Goal: Task Accomplishment & Management: Use online tool/utility

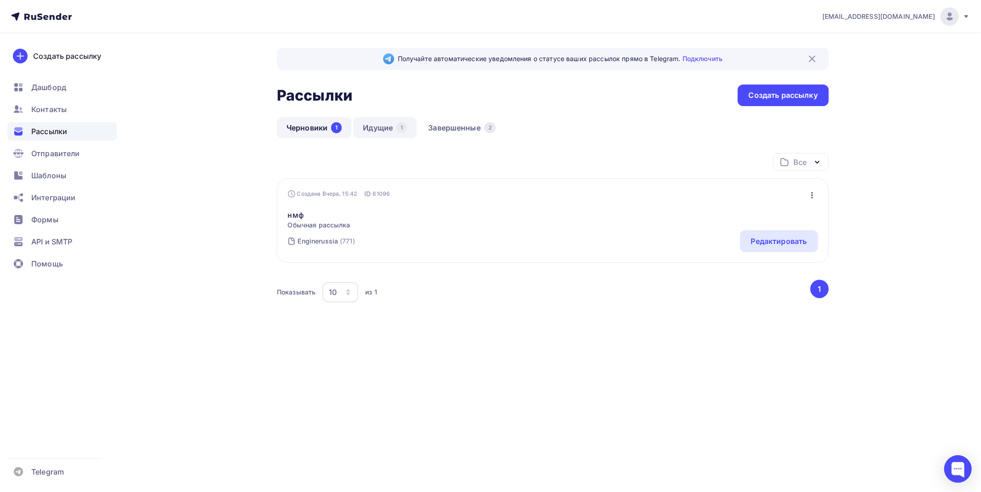
click at [388, 120] on link "Идущие 1" at bounding box center [384, 127] width 63 height 21
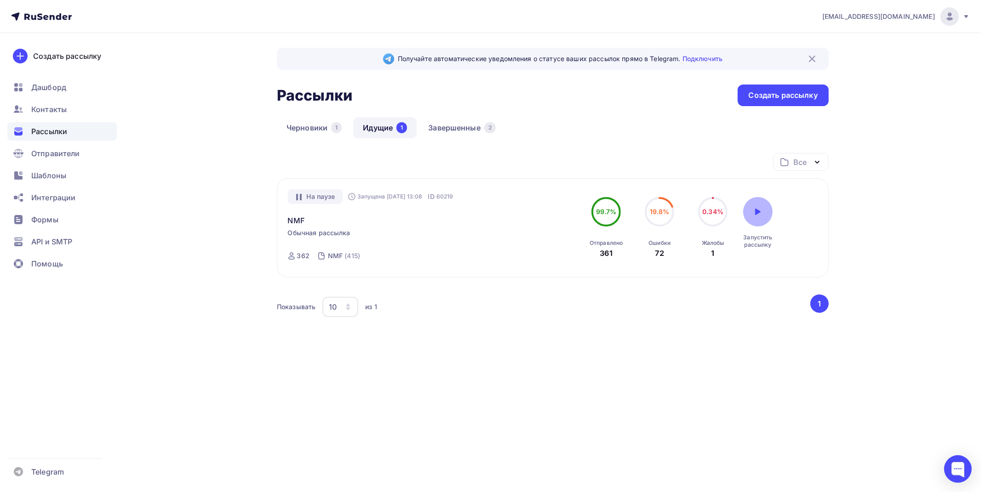
click at [746, 205] on div at bounding box center [757, 211] width 29 height 29
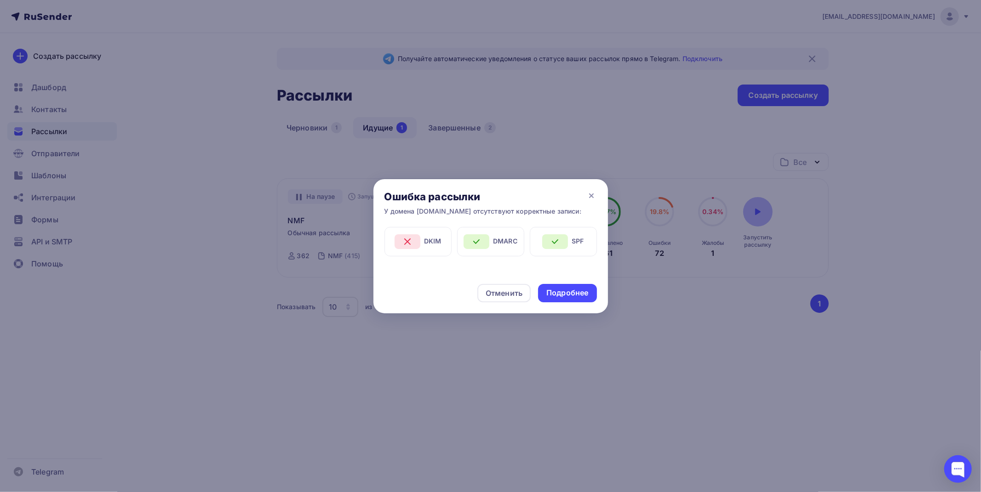
click at [755, 208] on div at bounding box center [490, 246] width 981 height 492
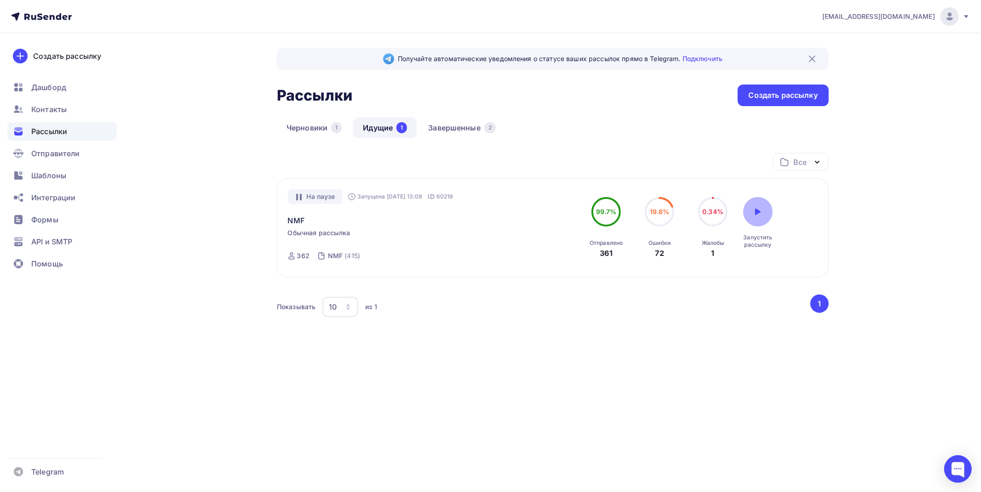
click at [754, 212] on icon at bounding box center [757, 211] width 7 height 7
click at [749, 213] on div at bounding box center [757, 211] width 29 height 29
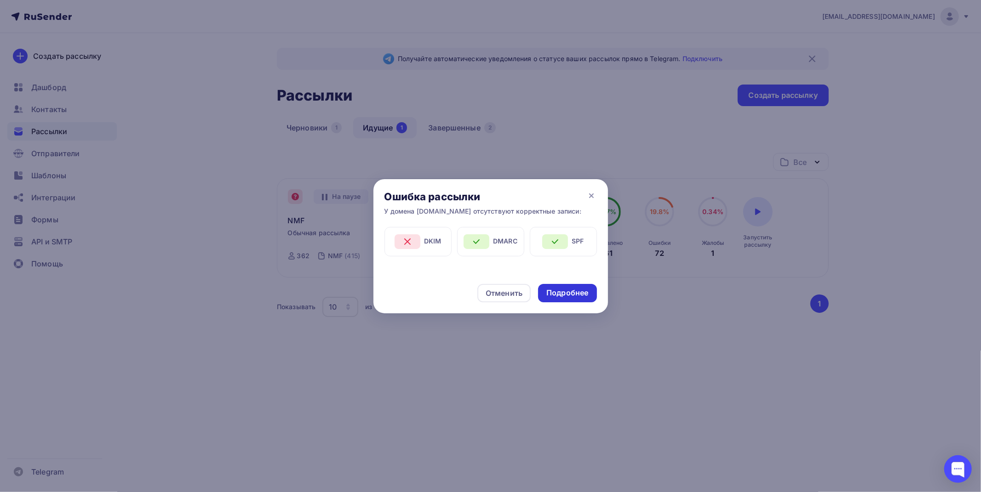
click at [544, 287] on div "Подробнее" at bounding box center [567, 293] width 58 height 18
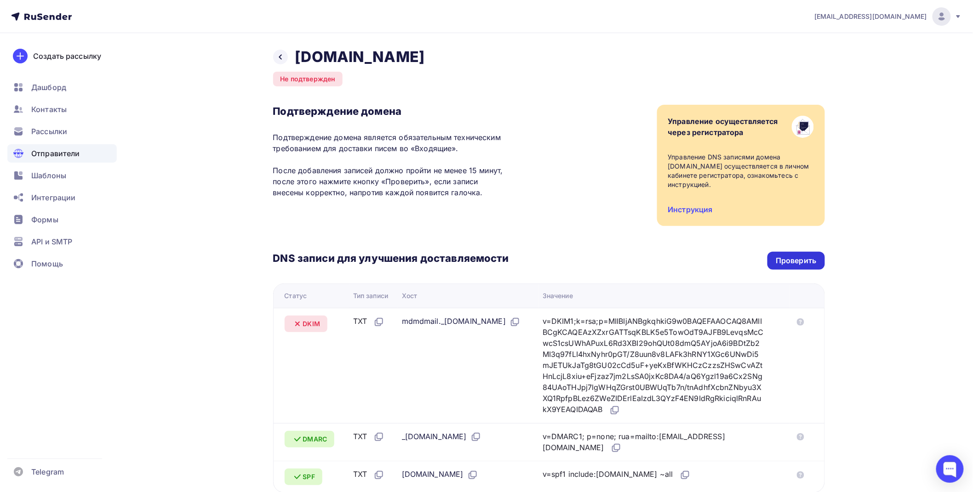
click at [798, 256] on div "Проверить" at bounding box center [796, 261] width 40 height 11
click at [287, 57] on div at bounding box center [280, 57] width 15 height 15
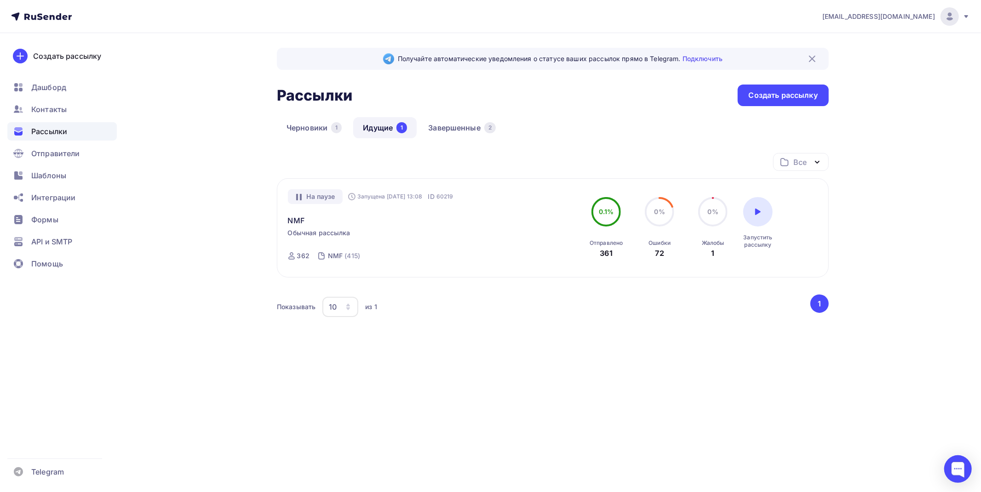
click at [772, 218] on div "Запустить рассылку" at bounding box center [757, 222] width 29 height 51
click at [752, 214] on div at bounding box center [757, 211] width 29 height 29
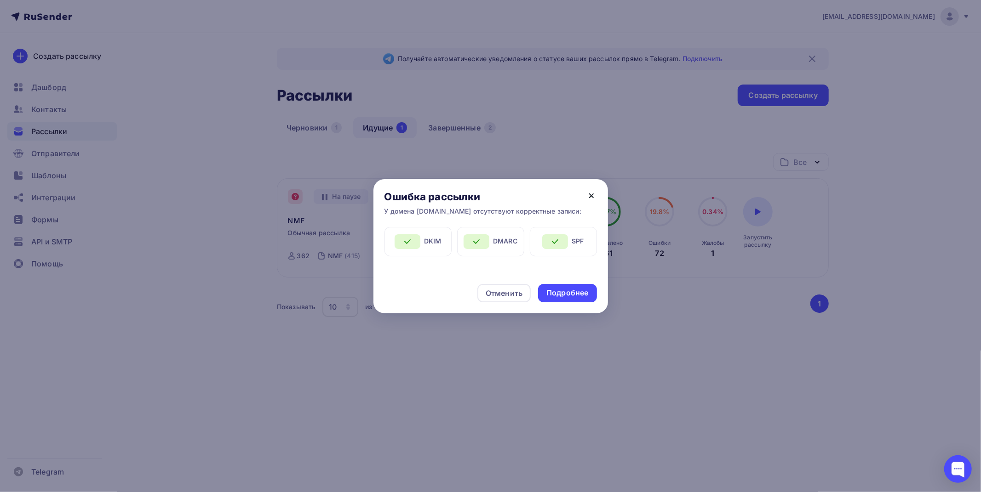
click at [592, 198] on icon at bounding box center [591, 195] width 11 height 11
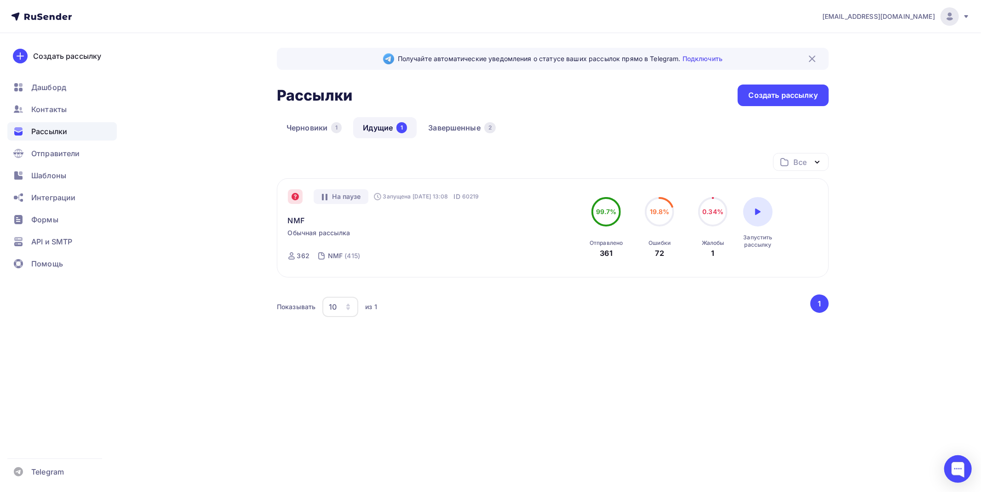
click at [755, 206] on div at bounding box center [757, 211] width 29 height 29
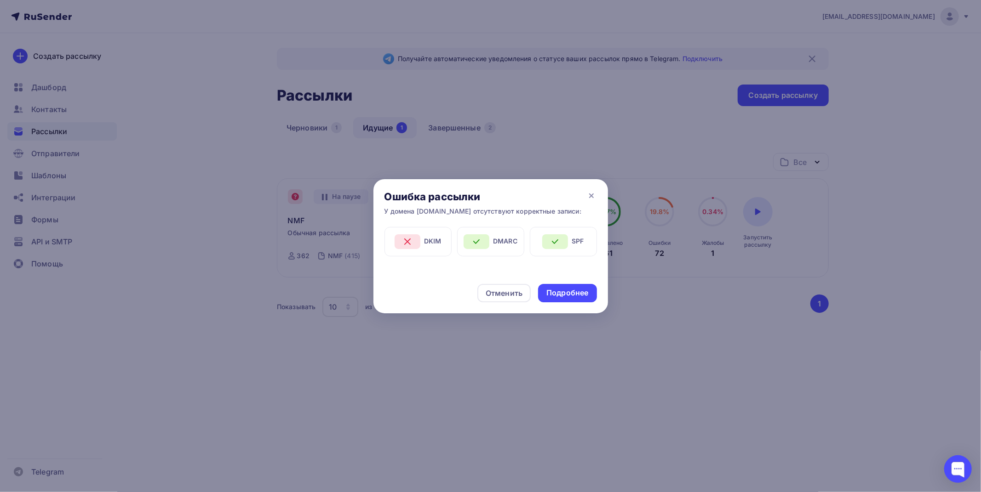
click at [591, 201] on div "Ошибка рассылки У домена [DOMAIN_NAME] отсутствуют корректные записи:" at bounding box center [490, 203] width 234 height 48
click at [594, 195] on icon at bounding box center [591, 195] width 11 height 11
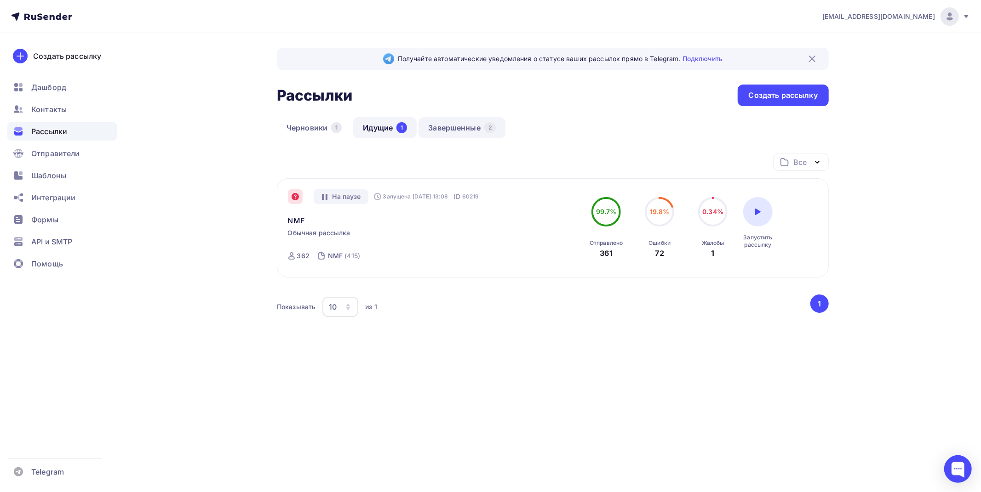
click at [429, 129] on link "Завершенные 2" at bounding box center [461, 127] width 87 height 21
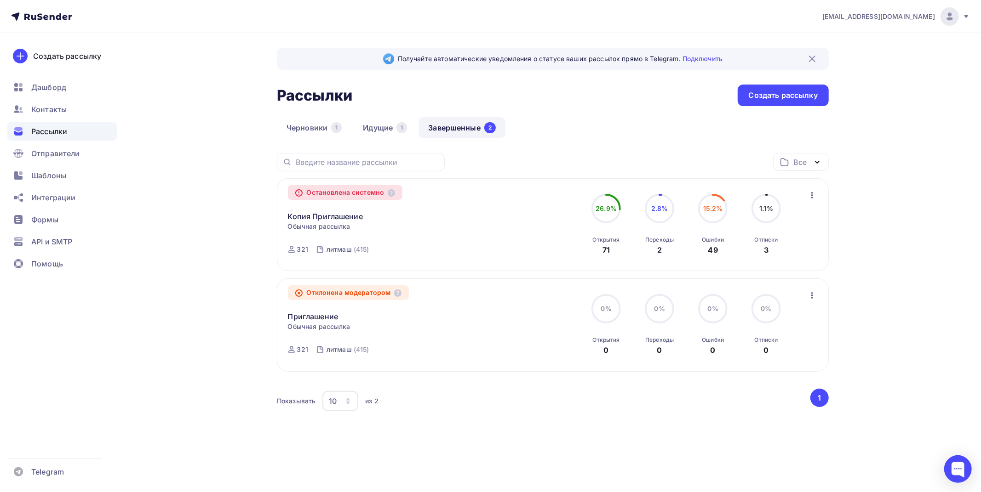
click at [815, 56] on img at bounding box center [811, 58] width 11 height 11
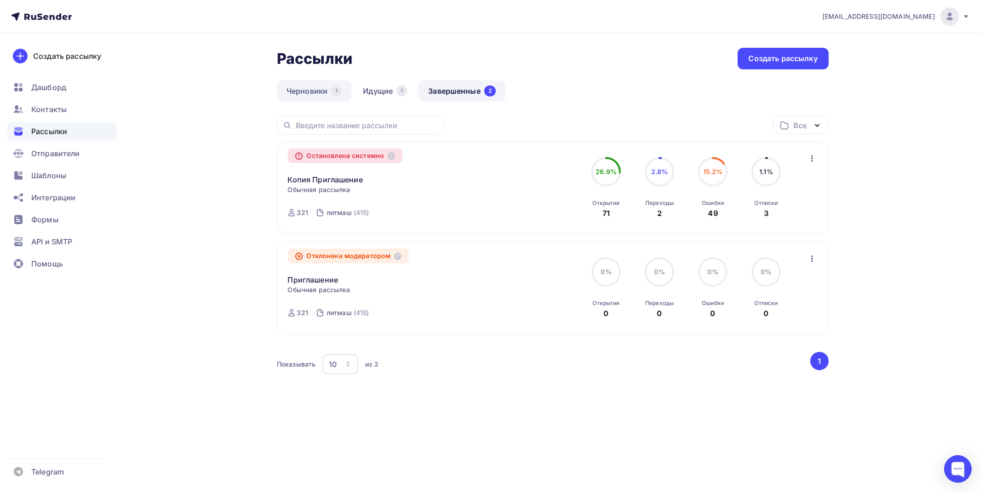
click at [328, 86] on link "Черновики 1" at bounding box center [314, 90] width 74 height 21
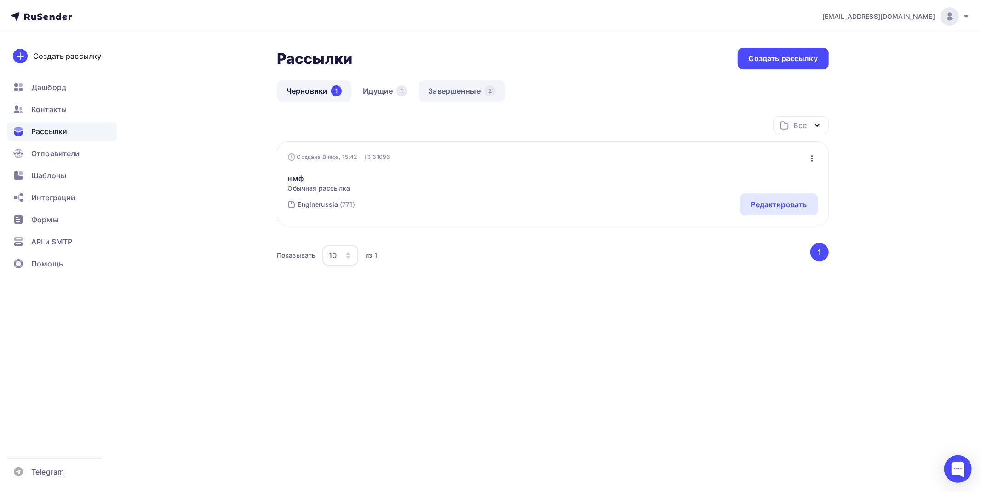
click at [479, 89] on link "Завершенные 2" at bounding box center [461, 90] width 87 height 21
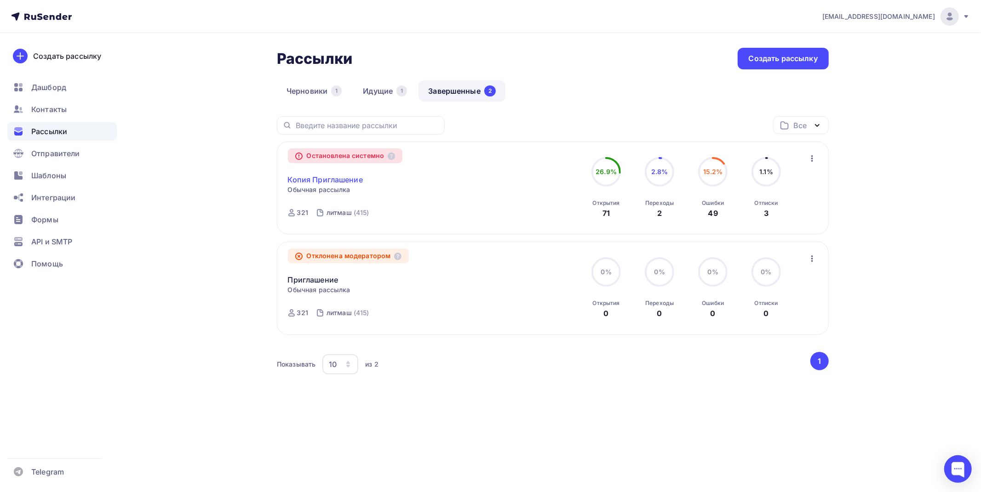
click at [334, 179] on link "Копия Приглашение" at bounding box center [325, 179] width 75 height 11
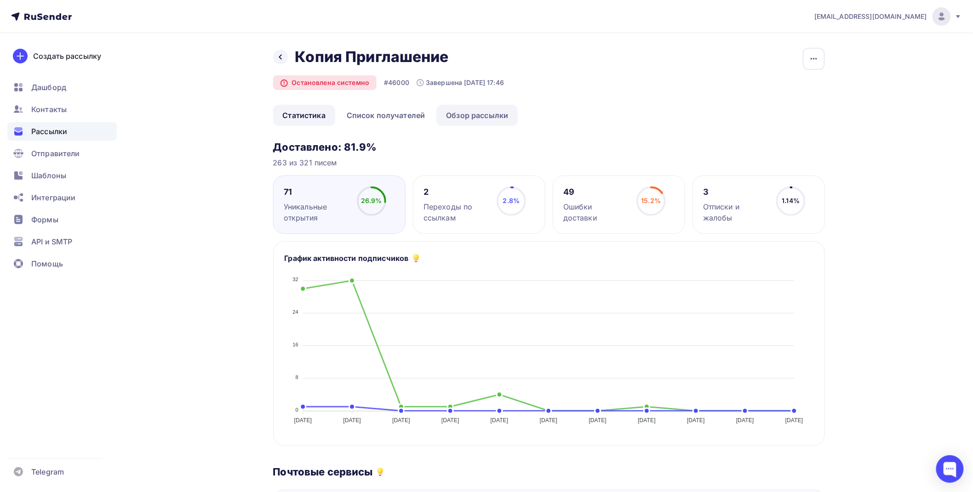
click at [460, 115] on link "Обзор рассылки" at bounding box center [476, 115] width 81 height 21
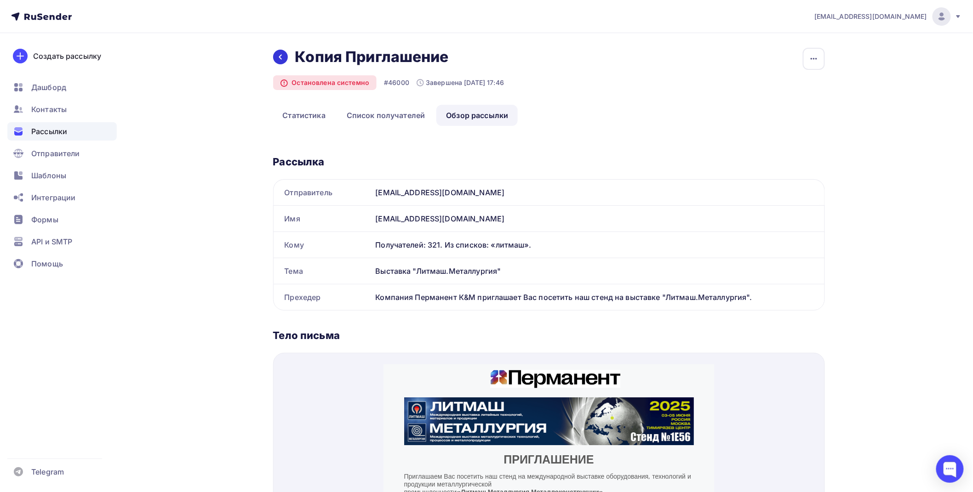
click at [283, 54] on icon at bounding box center [280, 56] width 7 height 7
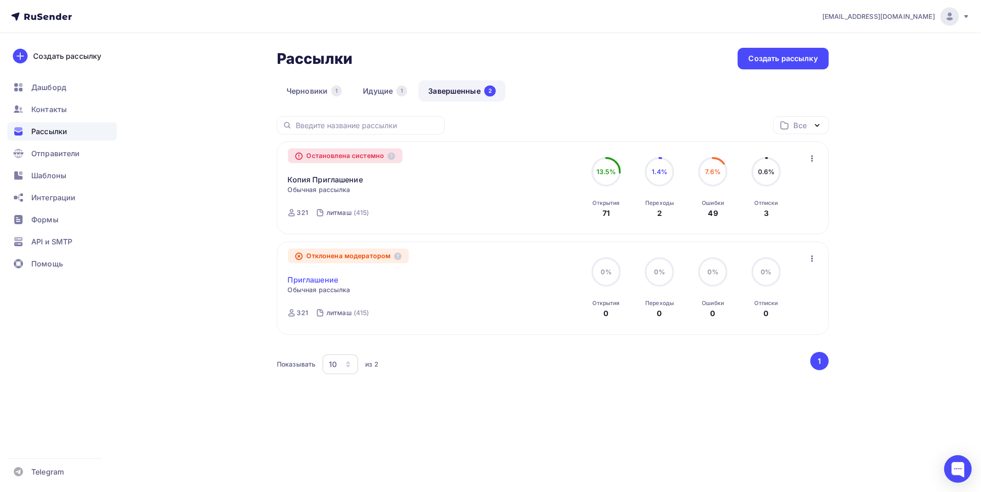
click at [325, 280] on link "Приглашение" at bounding box center [313, 279] width 51 height 11
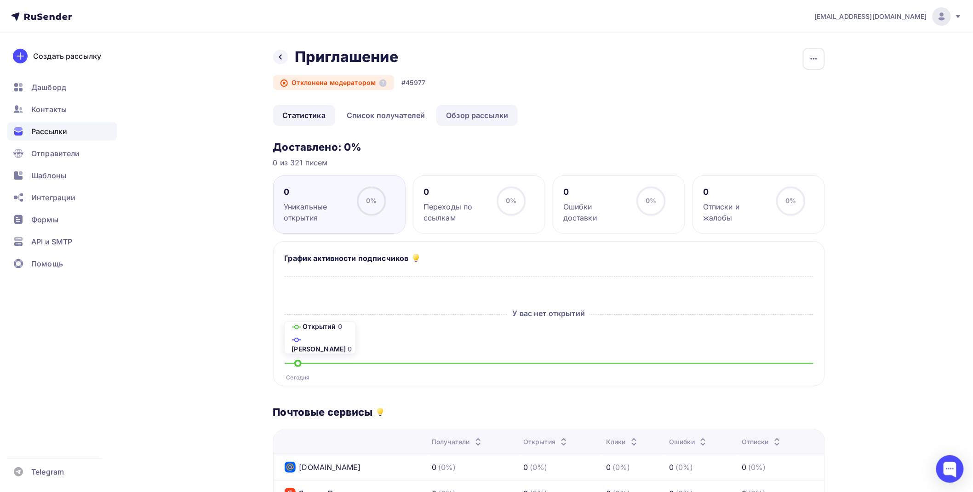
click at [482, 105] on link "Обзор рассылки" at bounding box center [476, 115] width 81 height 21
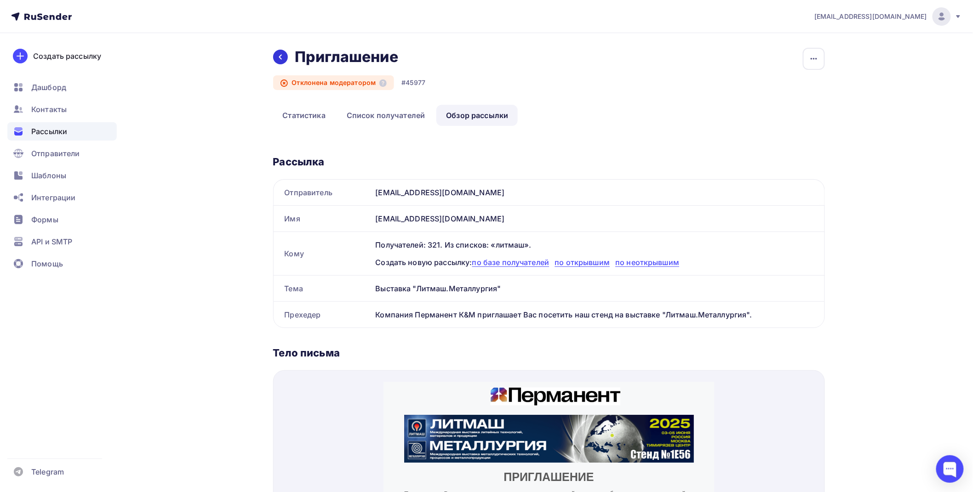
click at [285, 57] on div at bounding box center [280, 57] width 15 height 15
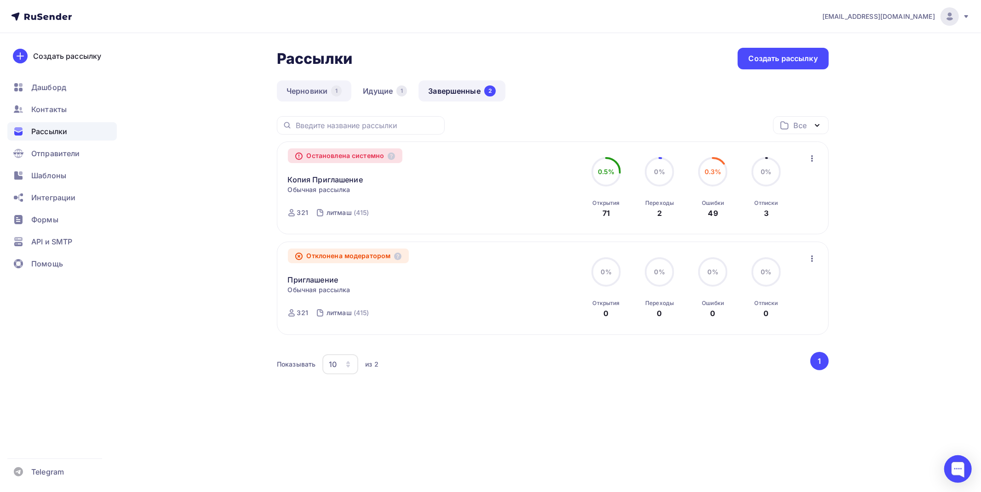
click at [322, 90] on link "Черновики 1" at bounding box center [314, 90] width 74 height 21
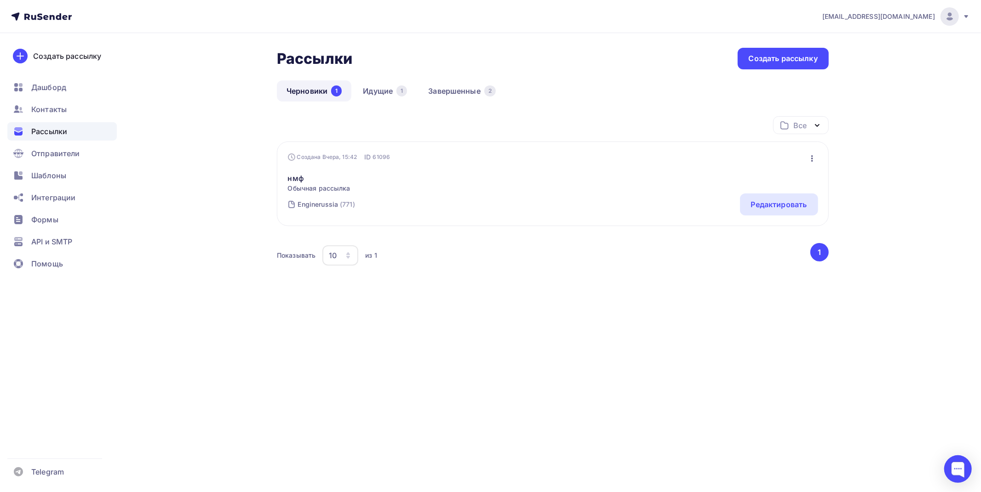
click at [382, 78] on div "Рассылки Рассылки Создать рассылку [GEOGRAPHIC_DATA] 1 Идущие 1 Завершенные 2 Ч…" at bounding box center [553, 174] width 552 height 252
click at [380, 90] on link "Идущие 1" at bounding box center [384, 90] width 63 height 21
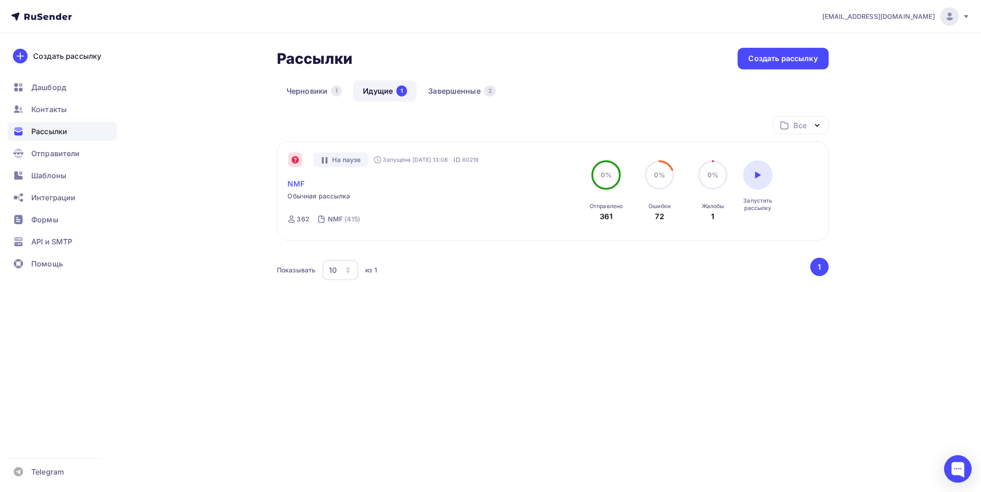
click at [300, 180] on link "NMF" at bounding box center [296, 183] width 17 height 11
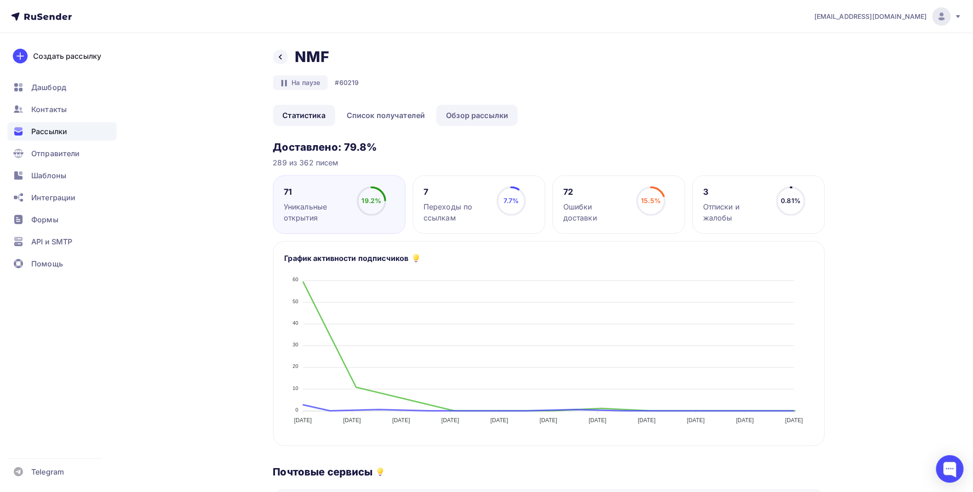
click at [452, 112] on link "Обзор рассылки" at bounding box center [476, 115] width 81 height 21
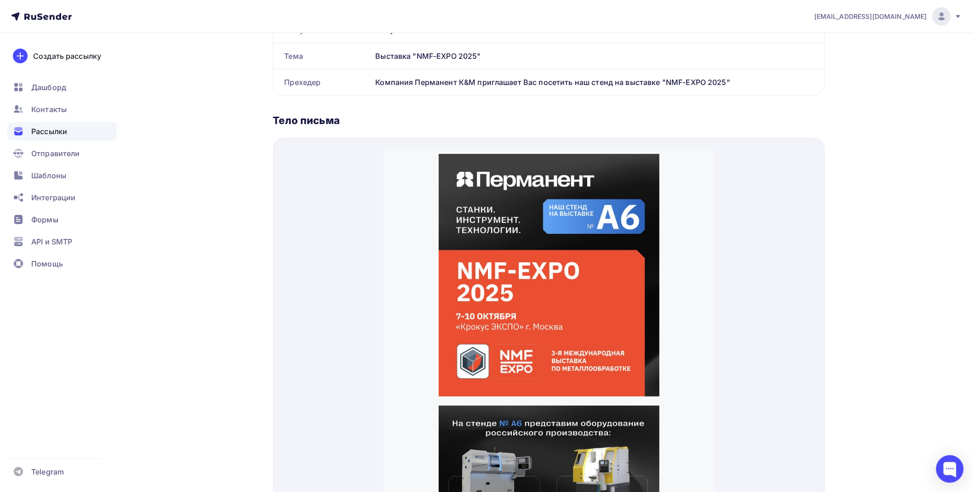
scroll to position [255, 0]
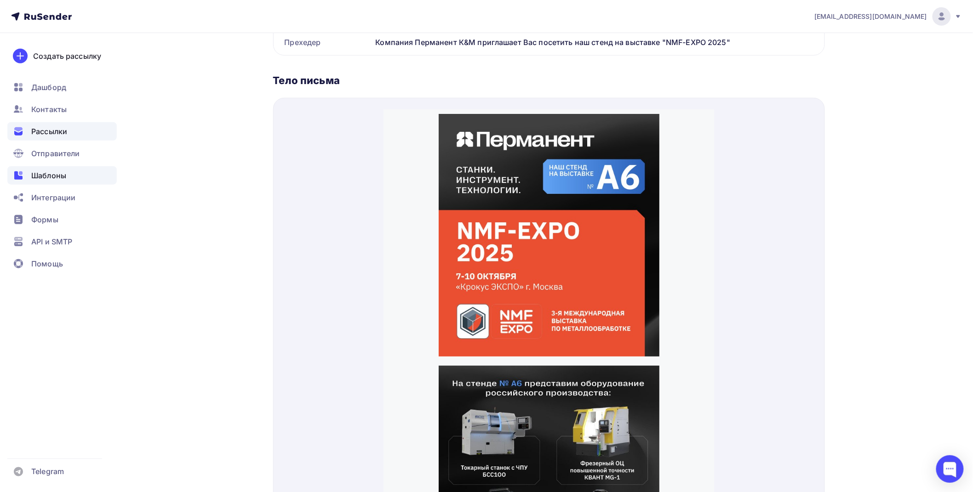
click at [30, 179] on div "Шаблоны" at bounding box center [61, 175] width 109 height 18
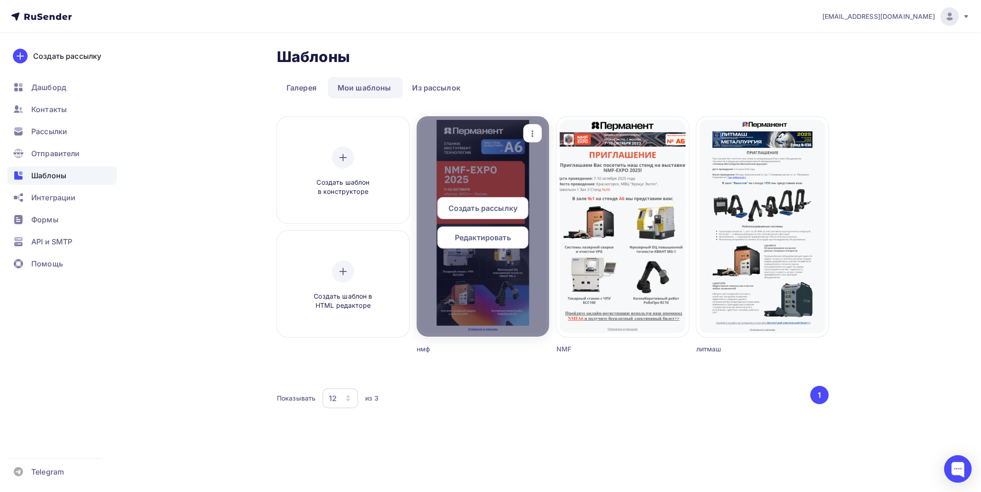
click at [511, 172] on div at bounding box center [483, 226] width 132 height 221
click at [503, 247] on div "Редактировать" at bounding box center [482, 238] width 91 height 22
click at [494, 240] on span "Редактировать" at bounding box center [483, 237] width 56 height 11
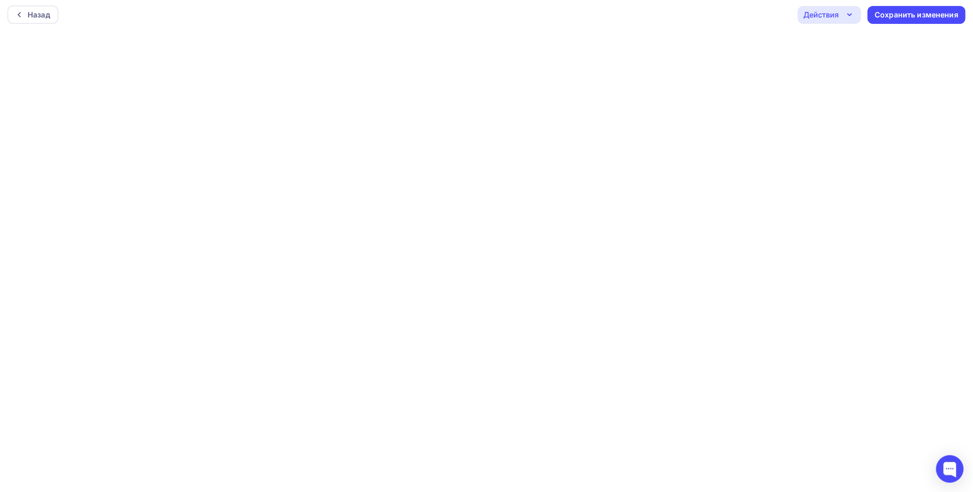
scroll to position [2, 0]
click at [842, 14] on div "Действия" at bounding box center [829, 15] width 63 height 18
click at [849, 41] on div "Отправить тестовое письмо" at bounding box center [879, 41] width 106 height 11
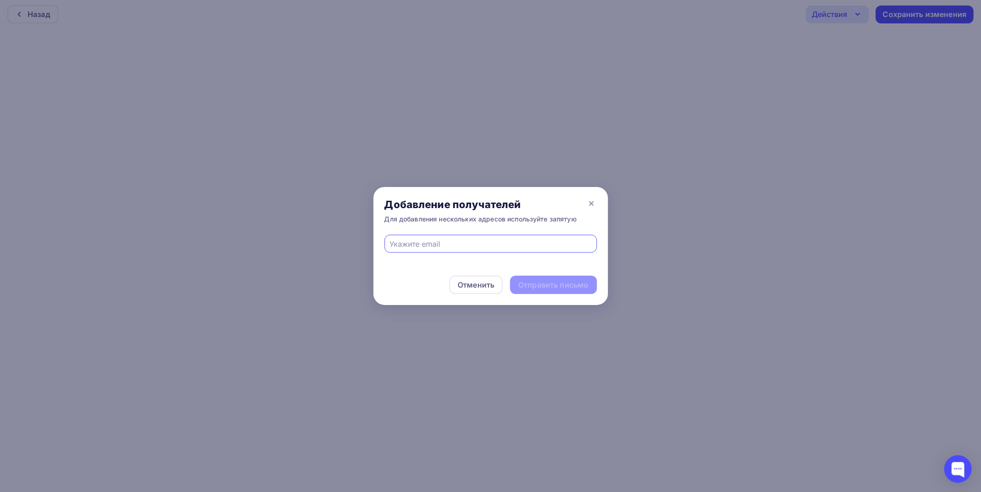
click at [451, 247] on input "text" at bounding box center [490, 244] width 202 height 11
type input "[EMAIL_ADDRESS][DOMAIN_NAME]"
click at [543, 279] on div "Отправить письмо" at bounding box center [553, 285] width 86 height 18
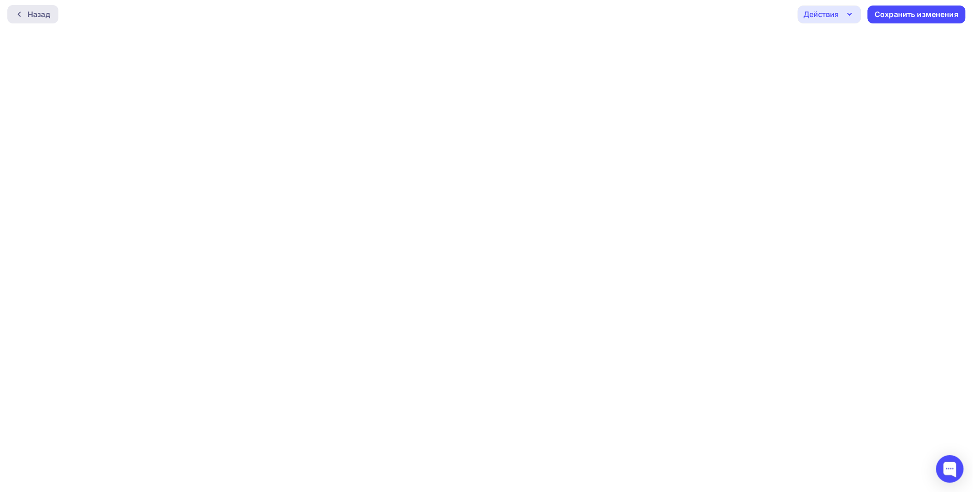
click at [35, 7] on div "Назад" at bounding box center [32, 14] width 51 height 18
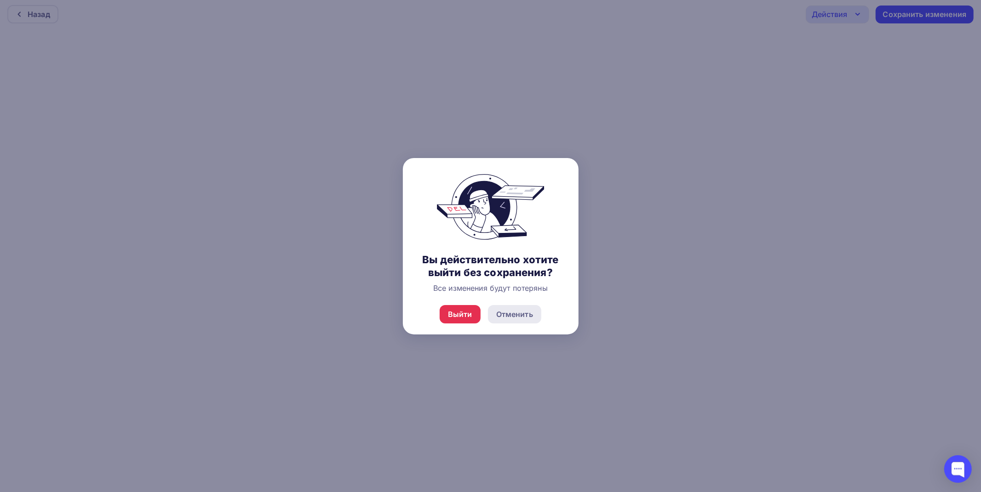
click at [526, 314] on div "Отменить" at bounding box center [514, 314] width 37 height 11
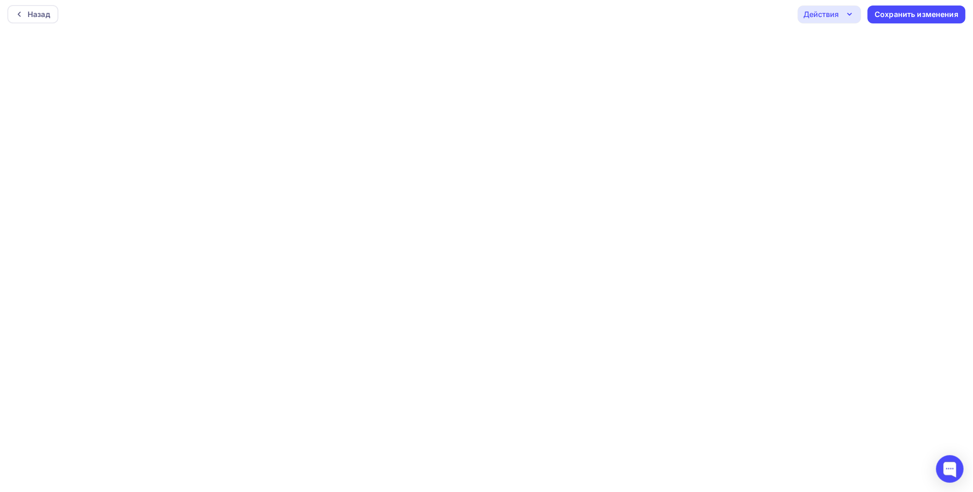
click at [892, 18] on div "Сохранить изменения" at bounding box center [917, 14] width 84 height 11
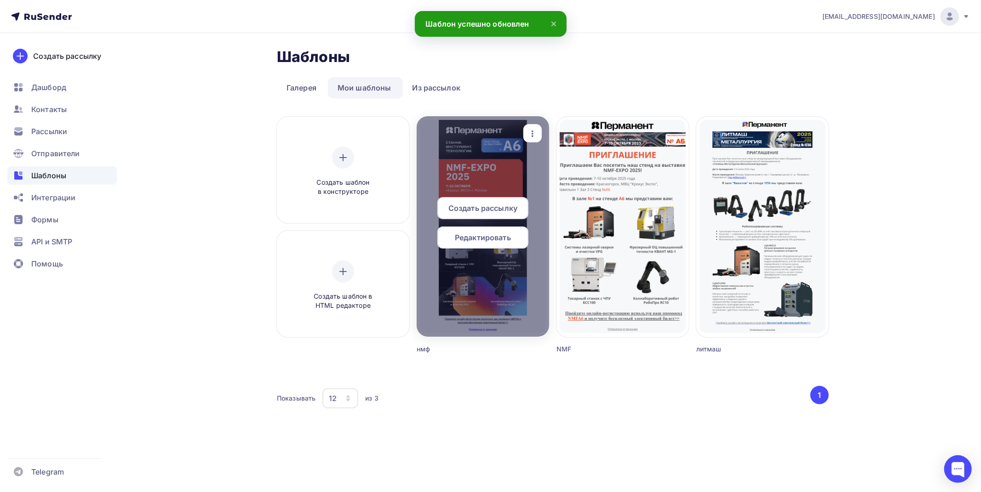
click at [509, 198] on div "Создать рассылку" at bounding box center [482, 208] width 91 height 22
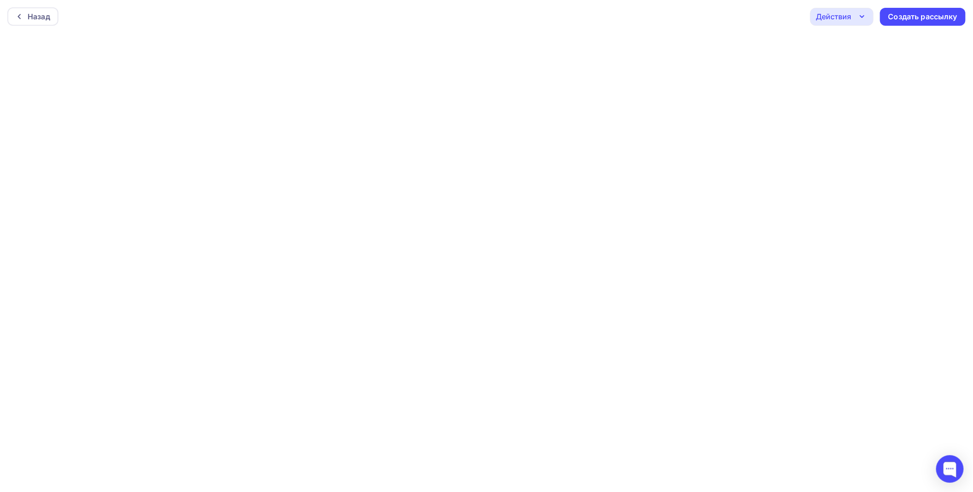
click at [856, 21] on div "Действия" at bounding box center [841, 17] width 63 height 18
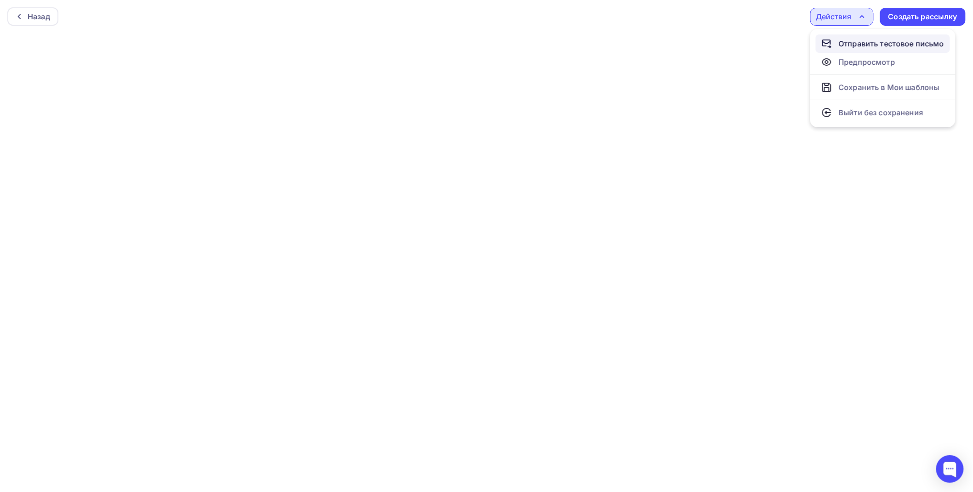
click at [846, 44] on div "Отправить тестовое письмо" at bounding box center [892, 43] width 106 height 11
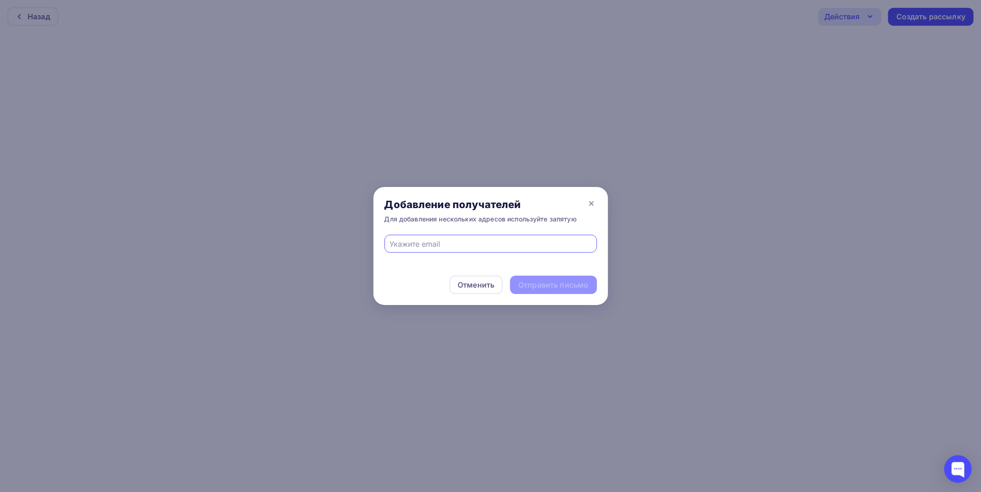
type input "[EMAIL_ADDRESS][DOMAIN_NAME]"
click at [572, 288] on div "Отправить письмо" at bounding box center [553, 285] width 70 height 11
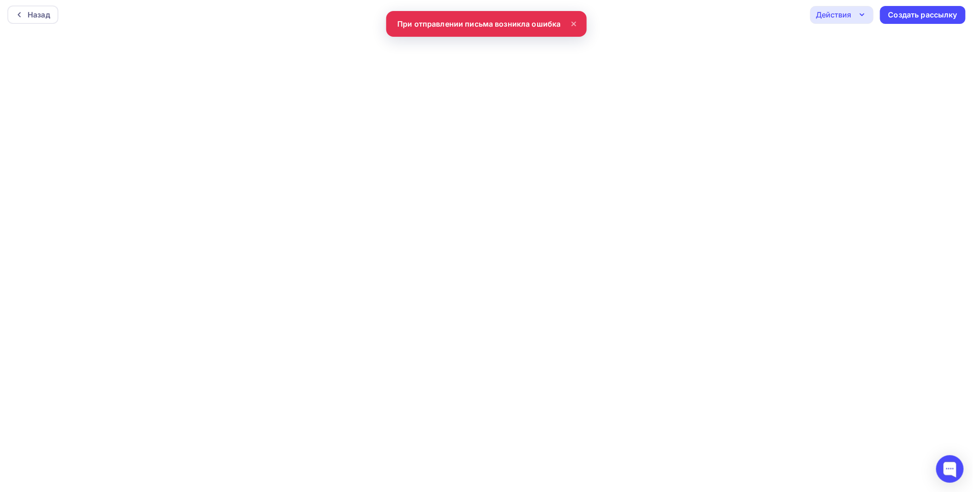
scroll to position [2, 0]
click at [846, 24] on div "Назад Действия Отправить тестовое письмо Предпросмотр Сохранить в Мои шаблоны В…" at bounding box center [486, 14] width 973 height 33
click at [844, 15] on div "Действия" at bounding box center [833, 14] width 35 height 11
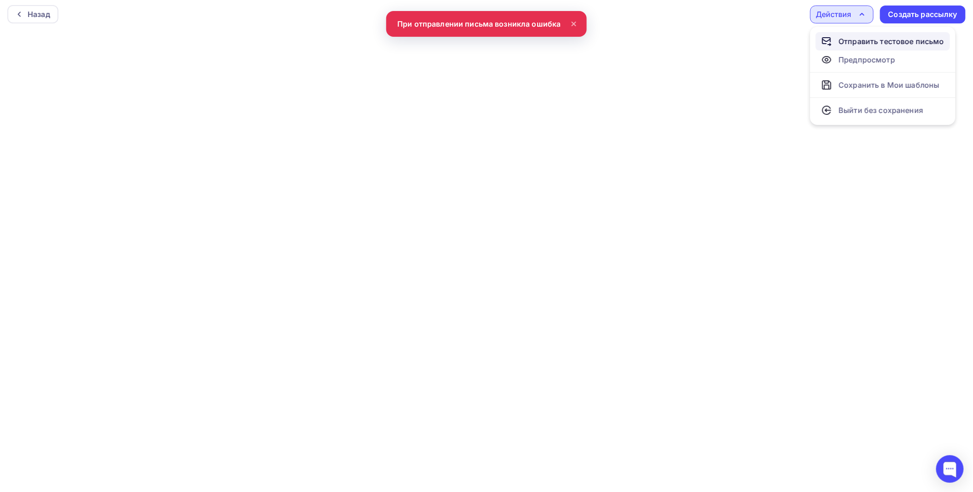
click at [847, 40] on div "Отправить тестовое письмо" at bounding box center [892, 41] width 106 height 11
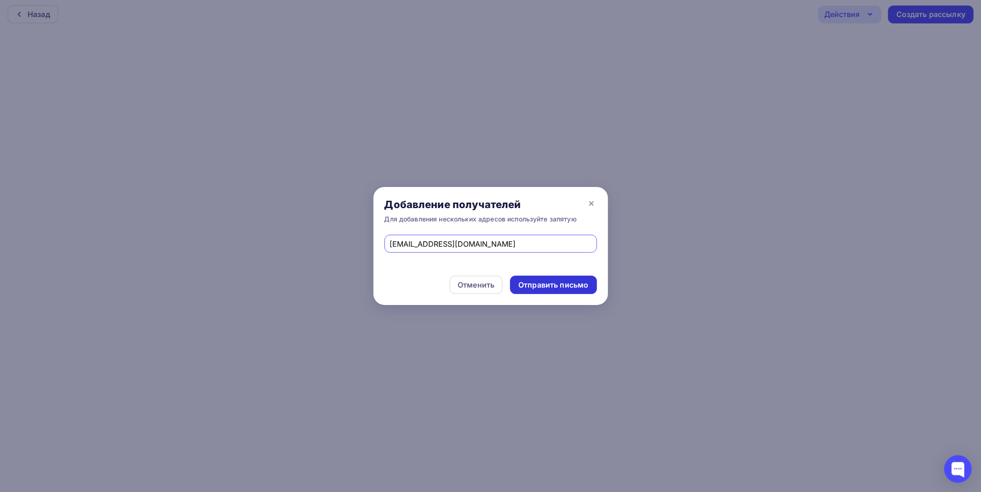
click at [576, 284] on div "Отправить письмо" at bounding box center [553, 285] width 70 height 11
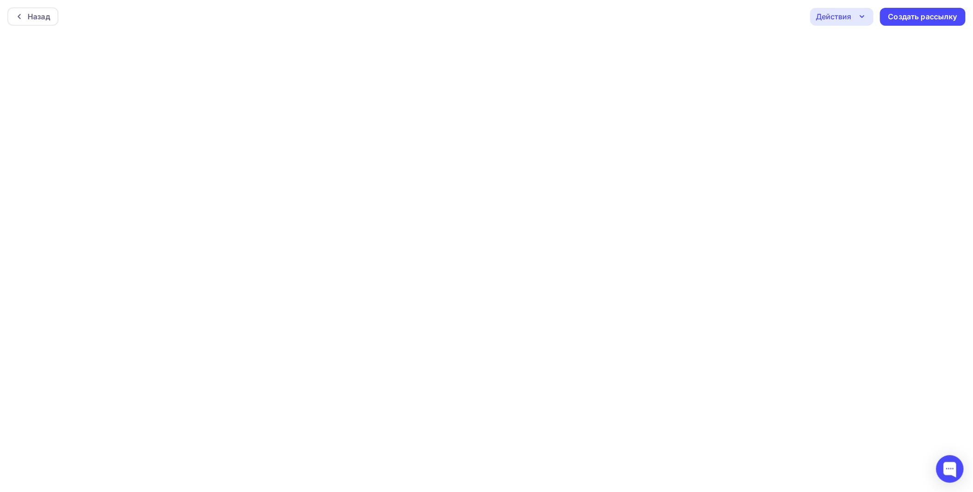
click at [861, 16] on icon "button" at bounding box center [862, 17] width 4 height 2
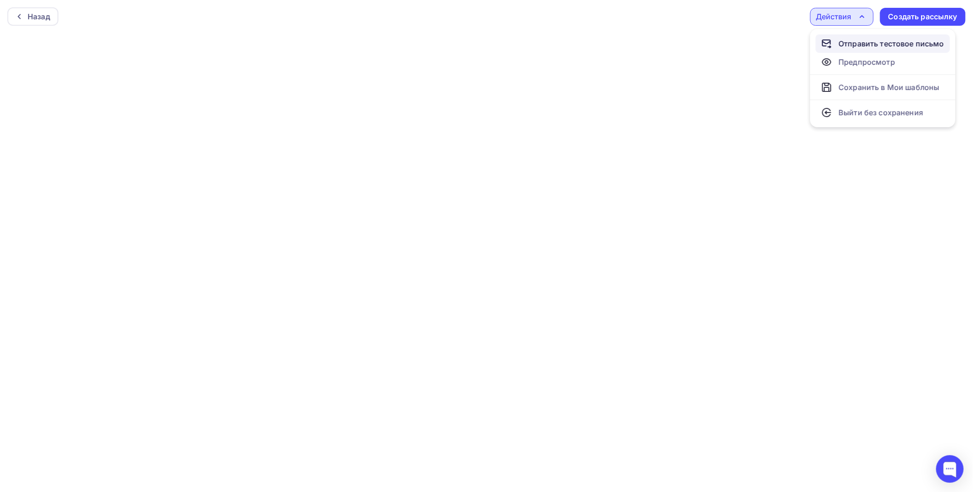
click at [863, 40] on div "Отправить тестовое письмо" at bounding box center [892, 43] width 106 height 11
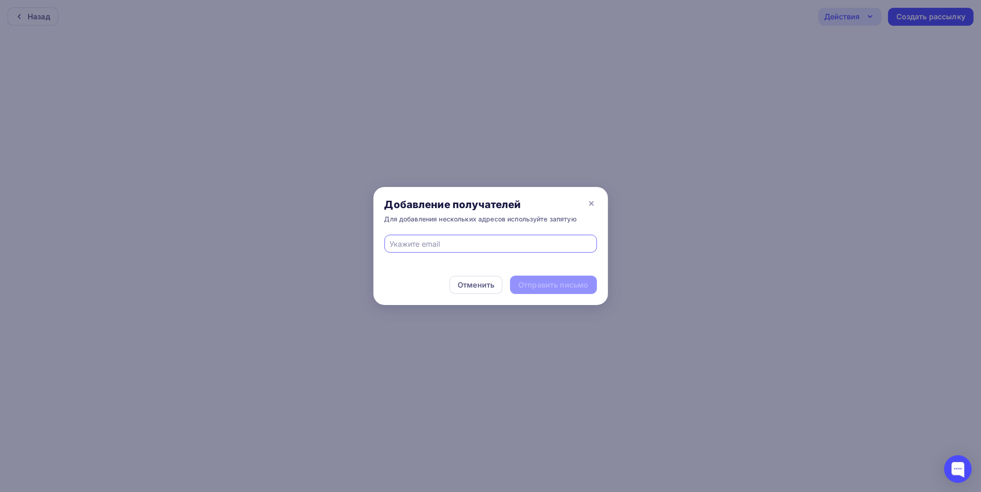
click at [545, 244] on input "text" at bounding box center [490, 244] width 202 height 11
click at [522, 251] on div "kaisin@permanent.ru" at bounding box center [490, 244] width 212 height 18
click at [511, 246] on input "kaisin@permanent.ru" at bounding box center [490, 244] width 202 height 11
type input "[EMAIL_ADDRESS][DOMAIN_NAME]"
click at [564, 280] on div "Отправить письмо" at bounding box center [553, 285] width 70 height 11
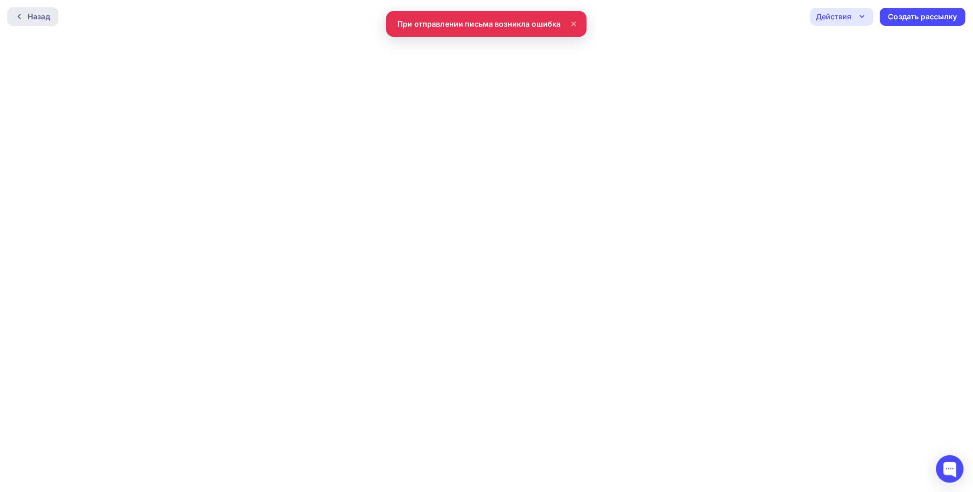
click at [23, 17] on div at bounding box center [22, 16] width 12 height 7
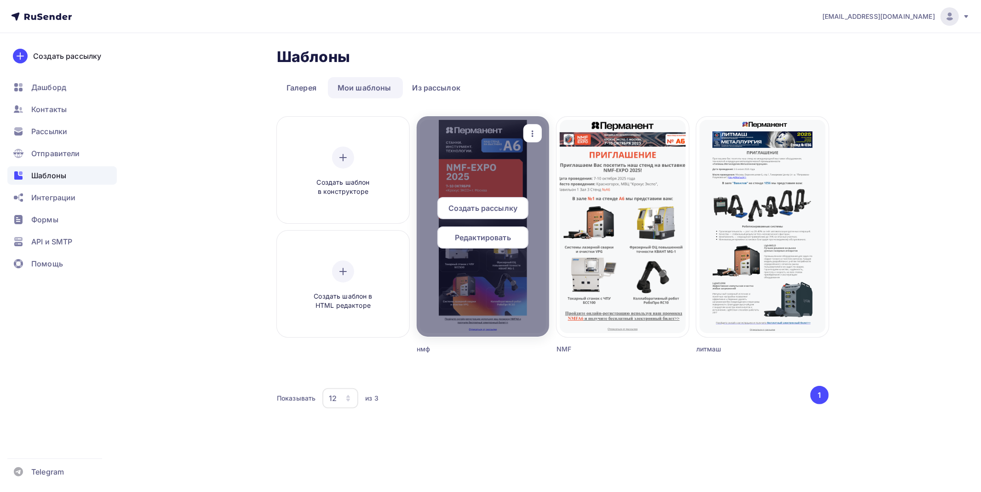
click at [479, 160] on div at bounding box center [483, 226] width 132 height 221
click at [494, 161] on div at bounding box center [483, 226] width 132 height 221
click at [469, 176] on div at bounding box center [483, 226] width 132 height 221
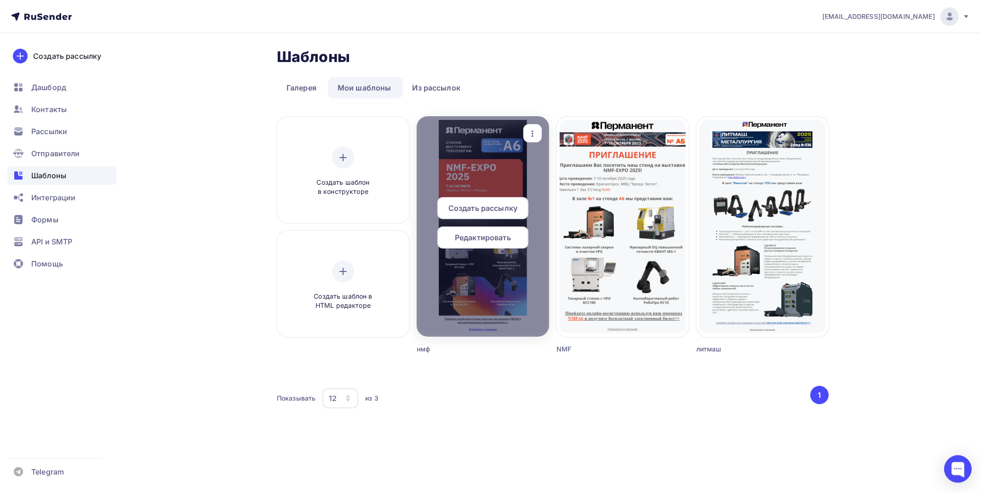
click at [469, 176] on div at bounding box center [483, 226] width 132 height 221
click at [490, 243] on span "Редактировать" at bounding box center [483, 237] width 56 height 11
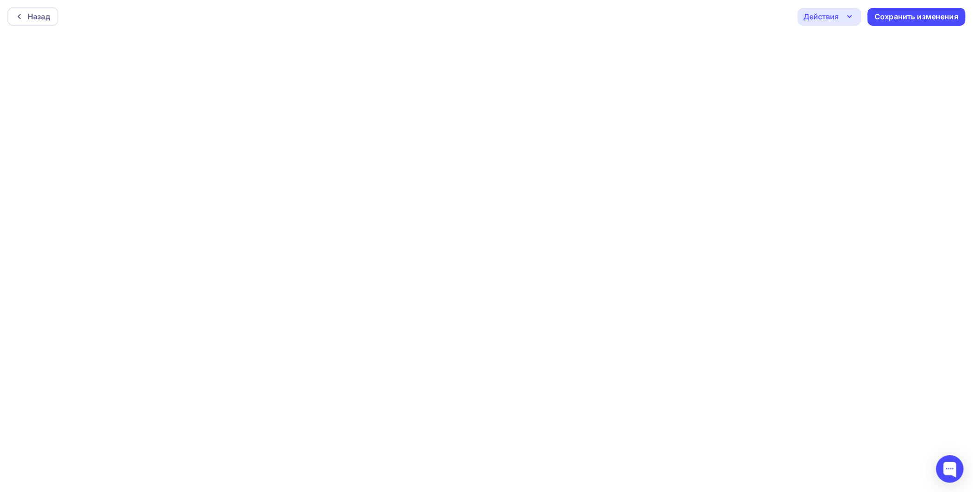
click at [830, 15] on div "Действия" at bounding box center [821, 16] width 35 height 11
click at [829, 34] on link "Отправить тестовое письмо" at bounding box center [870, 43] width 134 height 18
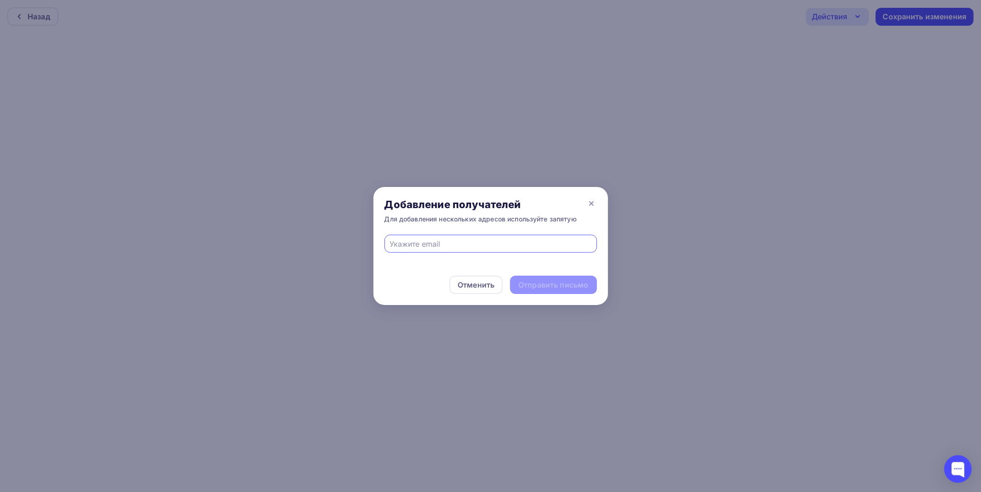
click at [439, 240] on input "text" at bounding box center [490, 244] width 202 height 11
type input "[EMAIL_ADDRESS][DOMAIN_NAME]"
click at [575, 280] on div "Отправить письмо" at bounding box center [553, 285] width 70 height 11
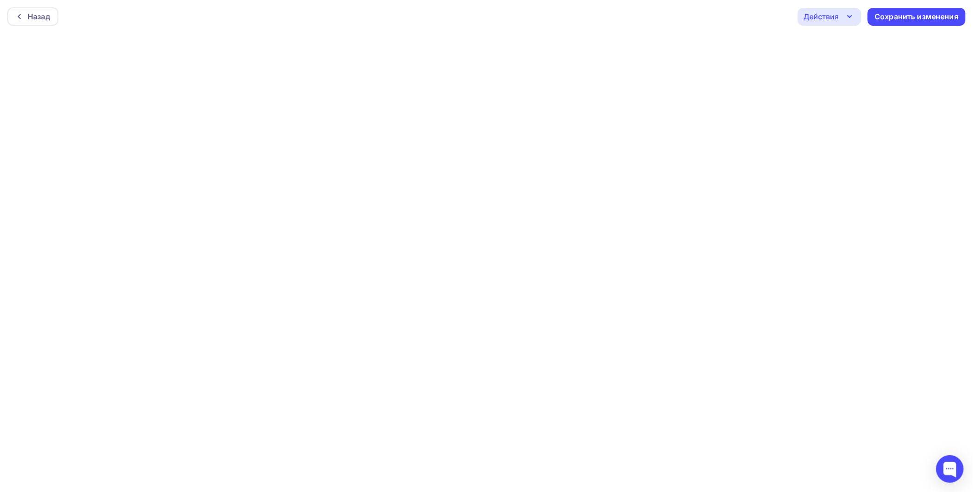
click at [852, 23] on div "Действия" at bounding box center [829, 17] width 63 height 18
click at [853, 46] on div "Отправить тестовое письмо" at bounding box center [879, 43] width 106 height 11
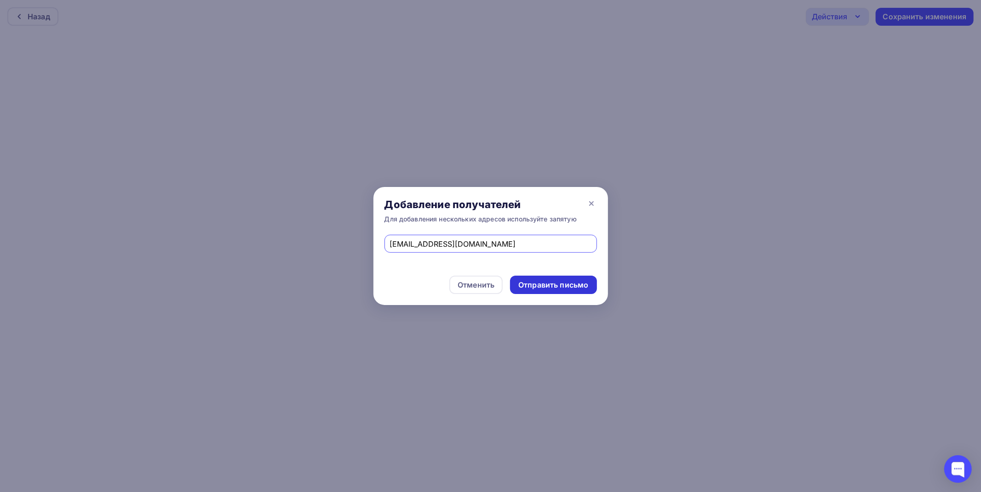
type input "[EMAIL_ADDRESS][DOMAIN_NAME]"
click at [566, 286] on div "Отправить письмо" at bounding box center [553, 285] width 70 height 11
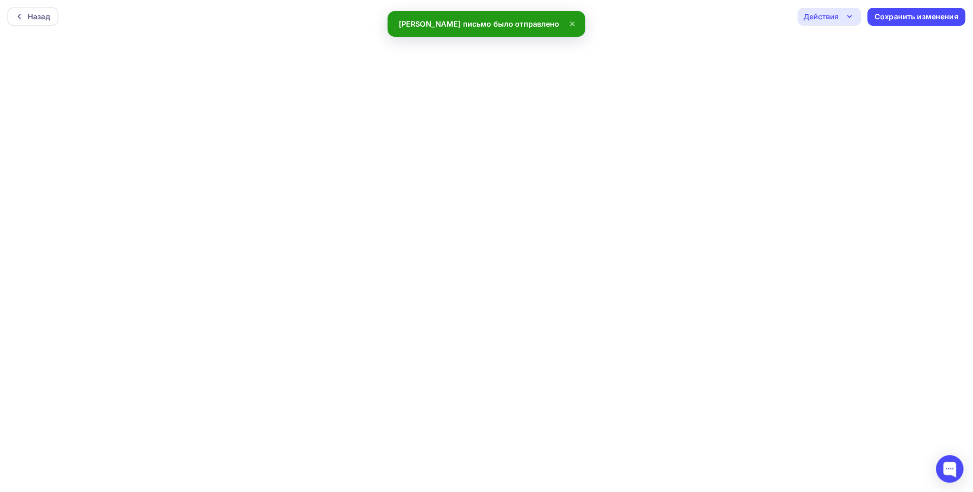
drag, startPoint x: 847, startPoint y: 19, endPoint x: 841, endPoint y: 41, distance: 22.9
click at [846, 20] on icon "button" at bounding box center [849, 16] width 11 height 11
click at [849, 44] on div "Отправить тестовое письмо" at bounding box center [879, 43] width 106 height 11
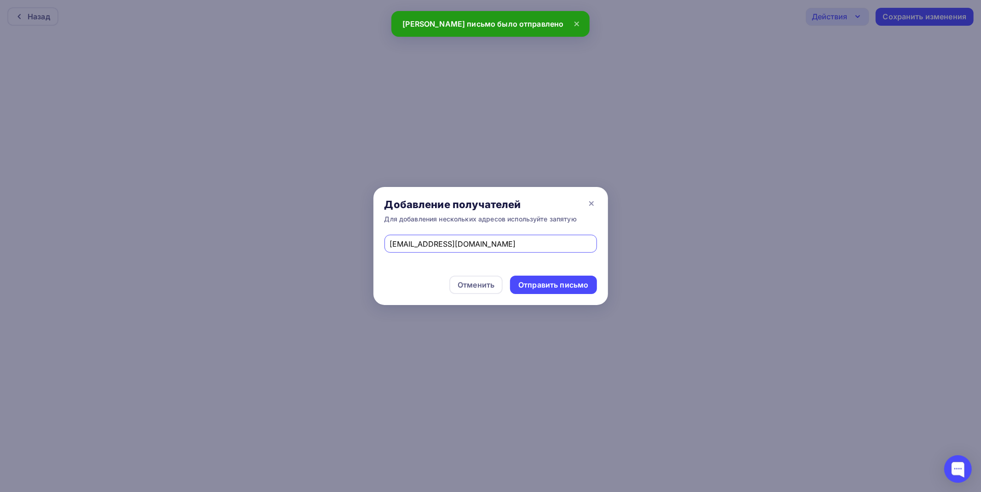
type input "[EMAIL_ADDRESS][DOMAIN_NAME]"
click at [559, 280] on div "Отправить письмо" at bounding box center [553, 285] width 70 height 11
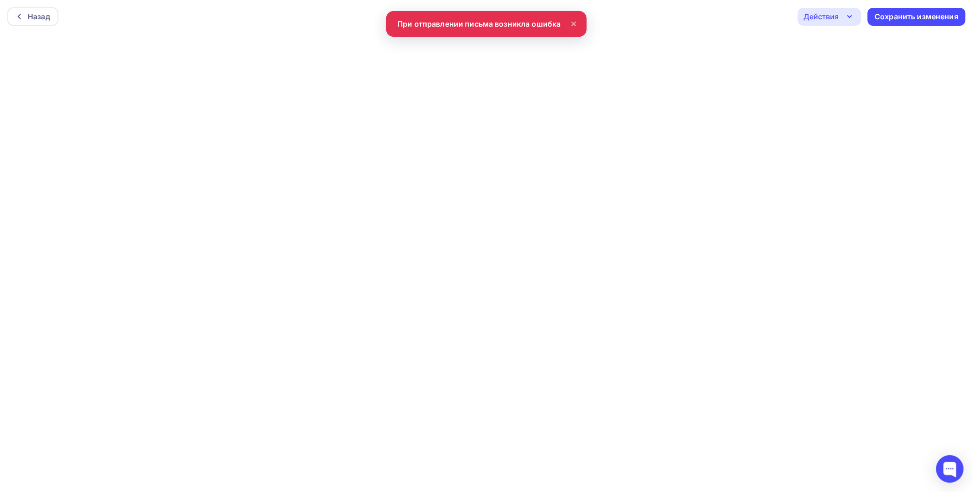
click at [823, 14] on div "Действия" at bounding box center [821, 16] width 35 height 11
click at [692, 14] on div "Назад Действия Отправить тестовое письмо Предпросмотр Выйти без сохранения Сохр…" at bounding box center [486, 16] width 973 height 33
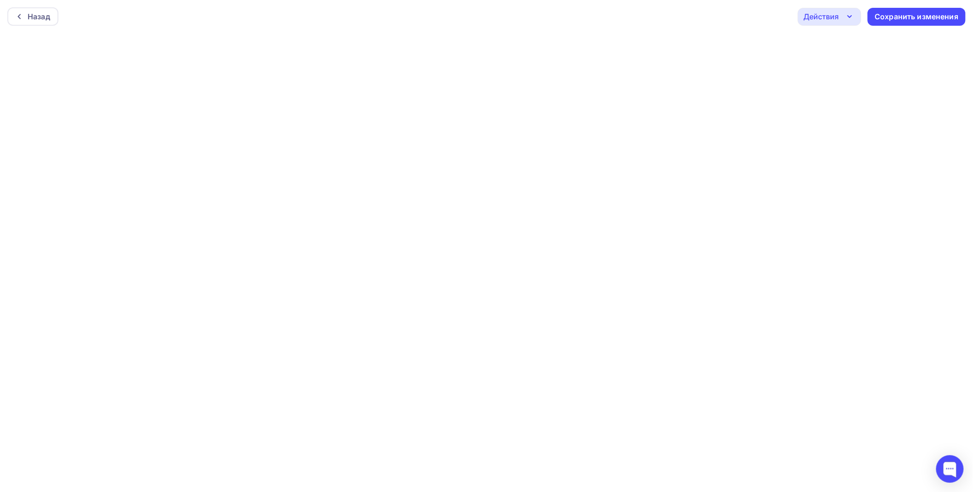
click at [830, 12] on div "Действия" at bounding box center [821, 16] width 35 height 11
click at [833, 40] on div "Отправить тестовое письмо" at bounding box center [879, 43] width 106 height 11
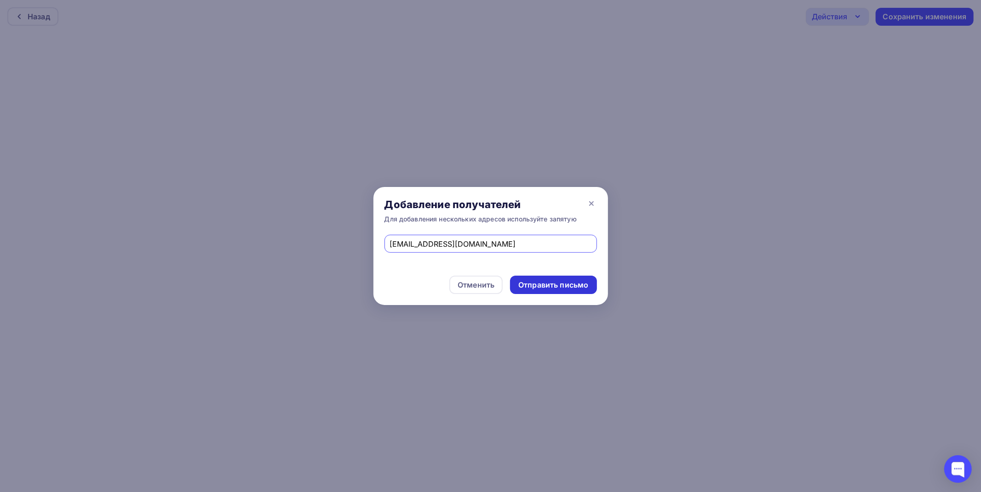
click at [569, 287] on div "Отправить письмо" at bounding box center [553, 285] width 70 height 11
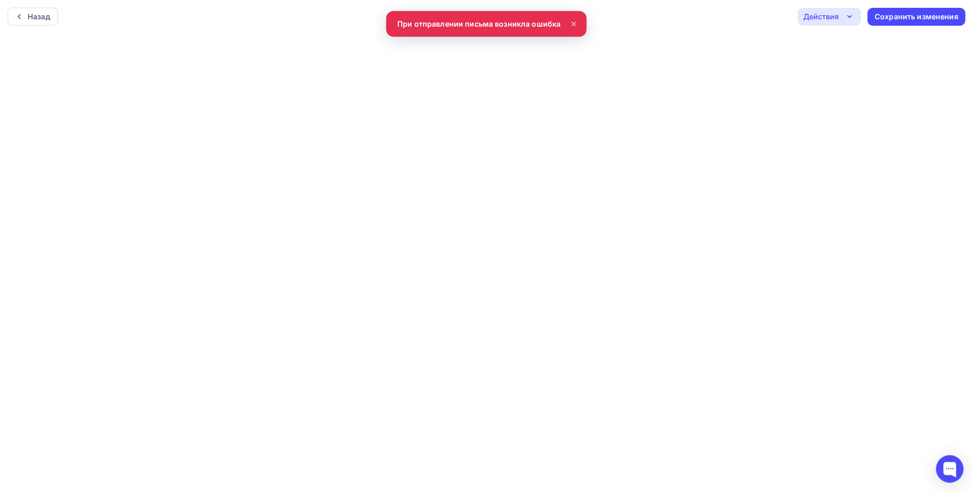
click at [483, 25] on div "Назад Действия Отправить тестовое письмо Предпросмотр Выйти без сохранения Сохр…" at bounding box center [486, 16] width 973 height 33
click at [853, 21] on icon "button" at bounding box center [849, 16] width 11 height 11
click at [834, 46] on div "Отправить тестовое письмо" at bounding box center [879, 43] width 106 height 11
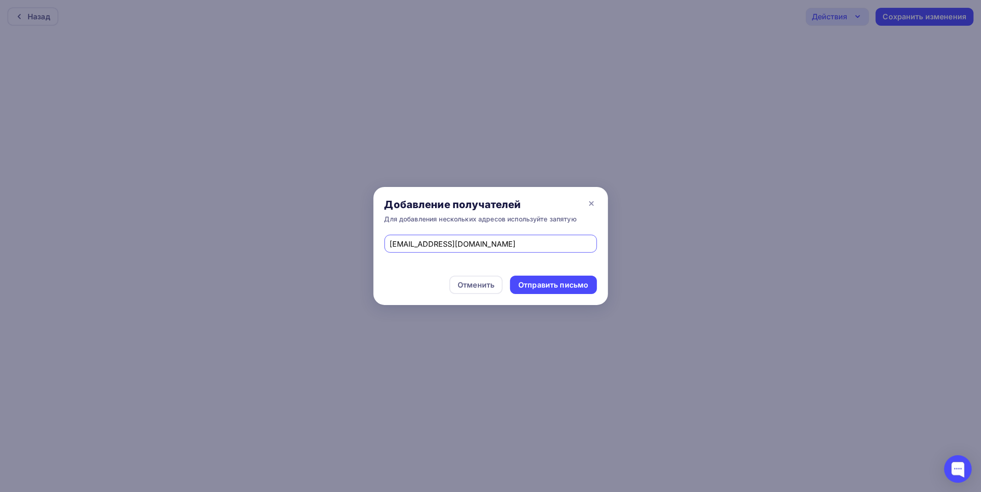
type input "lyzhenko@permanent.ru"
click at [553, 286] on div "Отправить письмо" at bounding box center [553, 285] width 70 height 11
